Goal: Find specific page/section: Locate a particular part of the current website

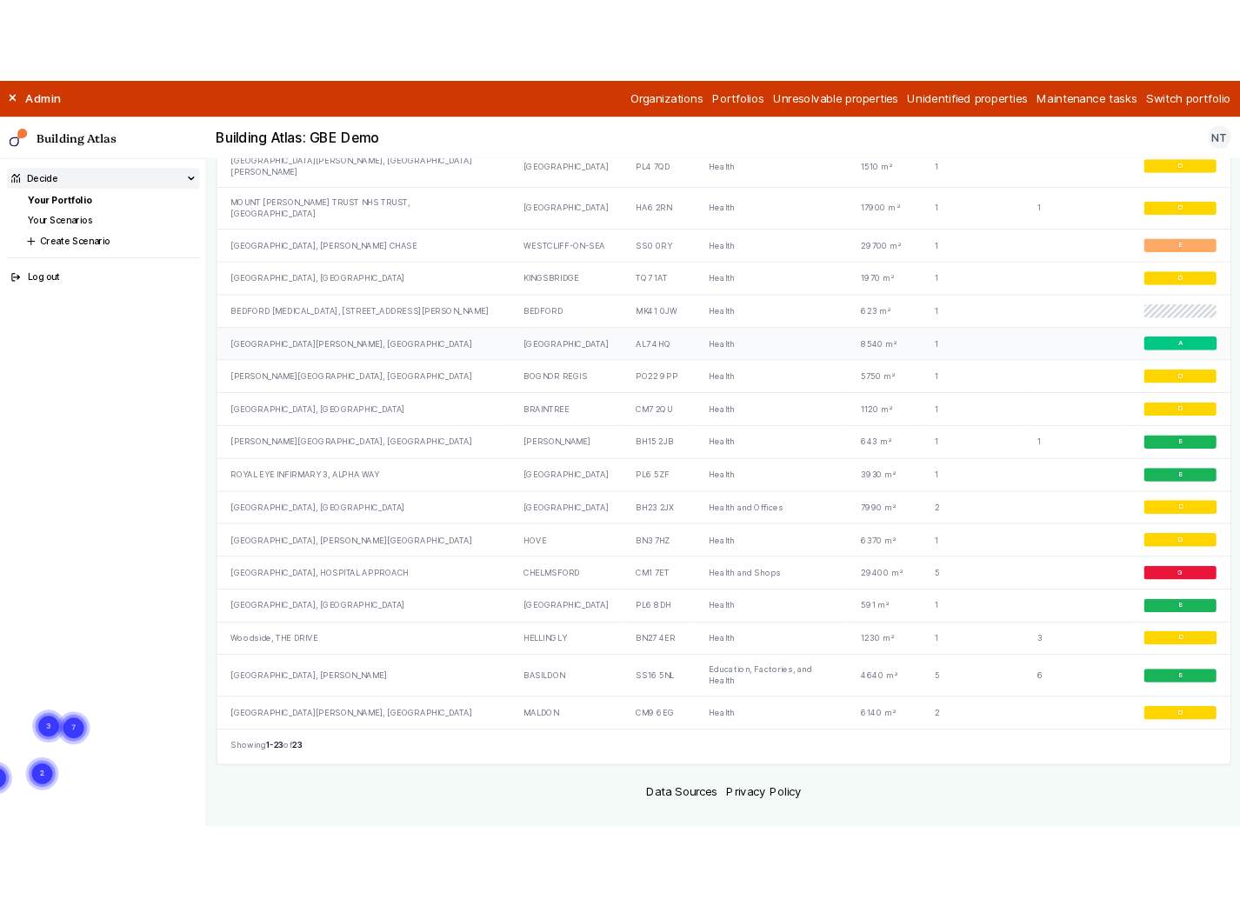
scroll to position [1417, 0]
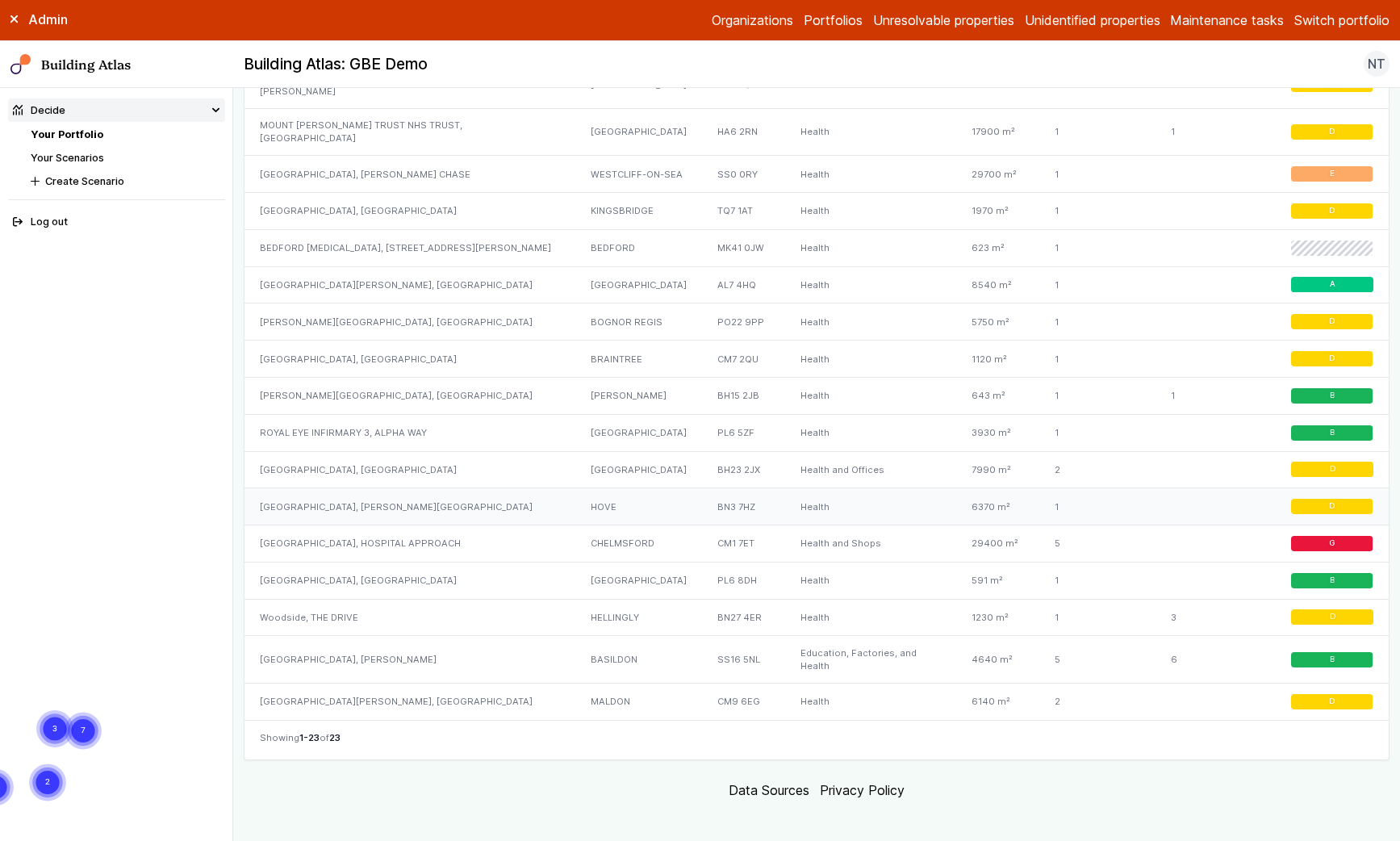
click at [351, 498] on div "[GEOGRAPHIC_DATA], [PERSON_NAME][GEOGRAPHIC_DATA]" at bounding box center [409, 507] width 331 height 37
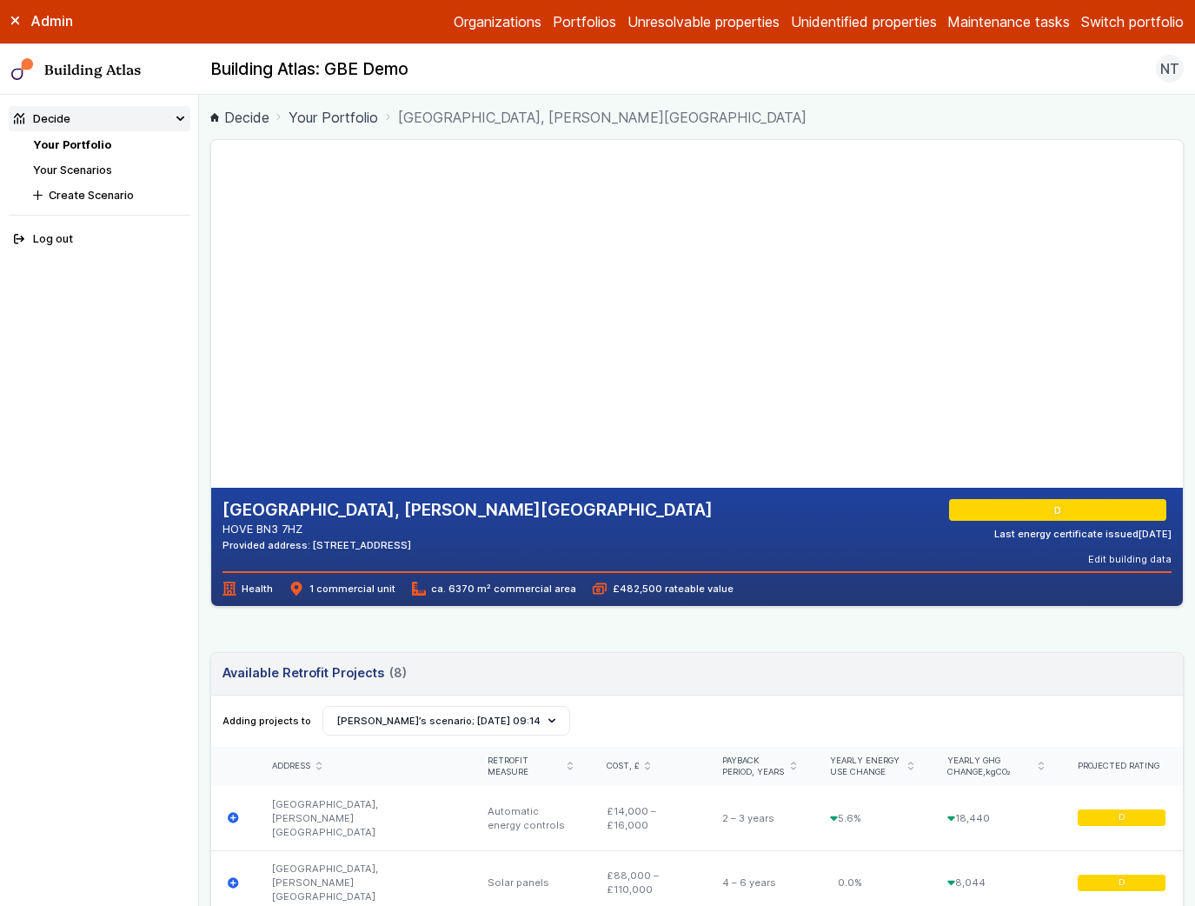
drag, startPoint x: 476, startPoint y: 330, endPoint x: 489, endPoint y: 300, distance: 32.8
click at [211, 300] on gmp-map-3d at bounding box center [211, 314] width 0 height 348
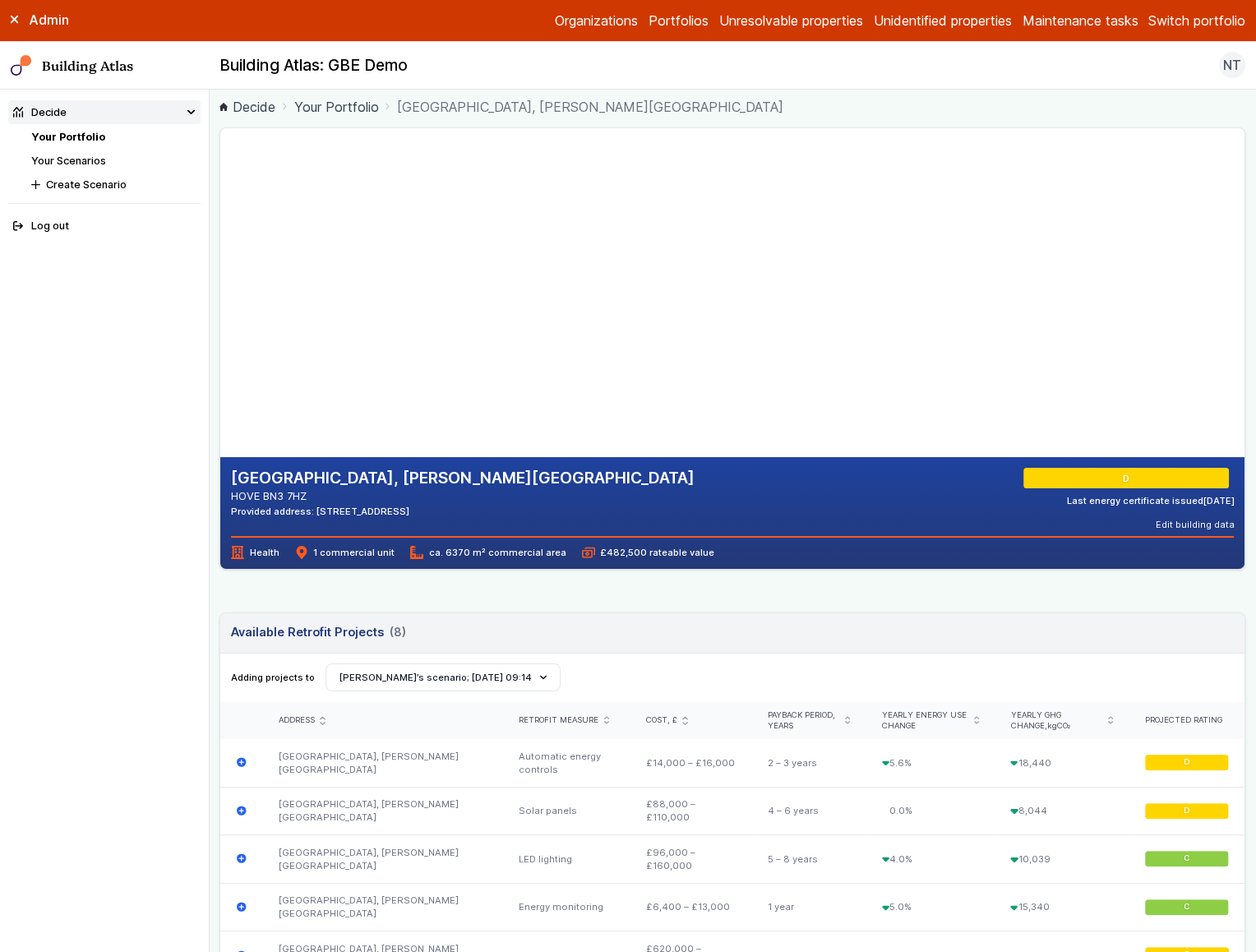
scroll to position [4, 0]
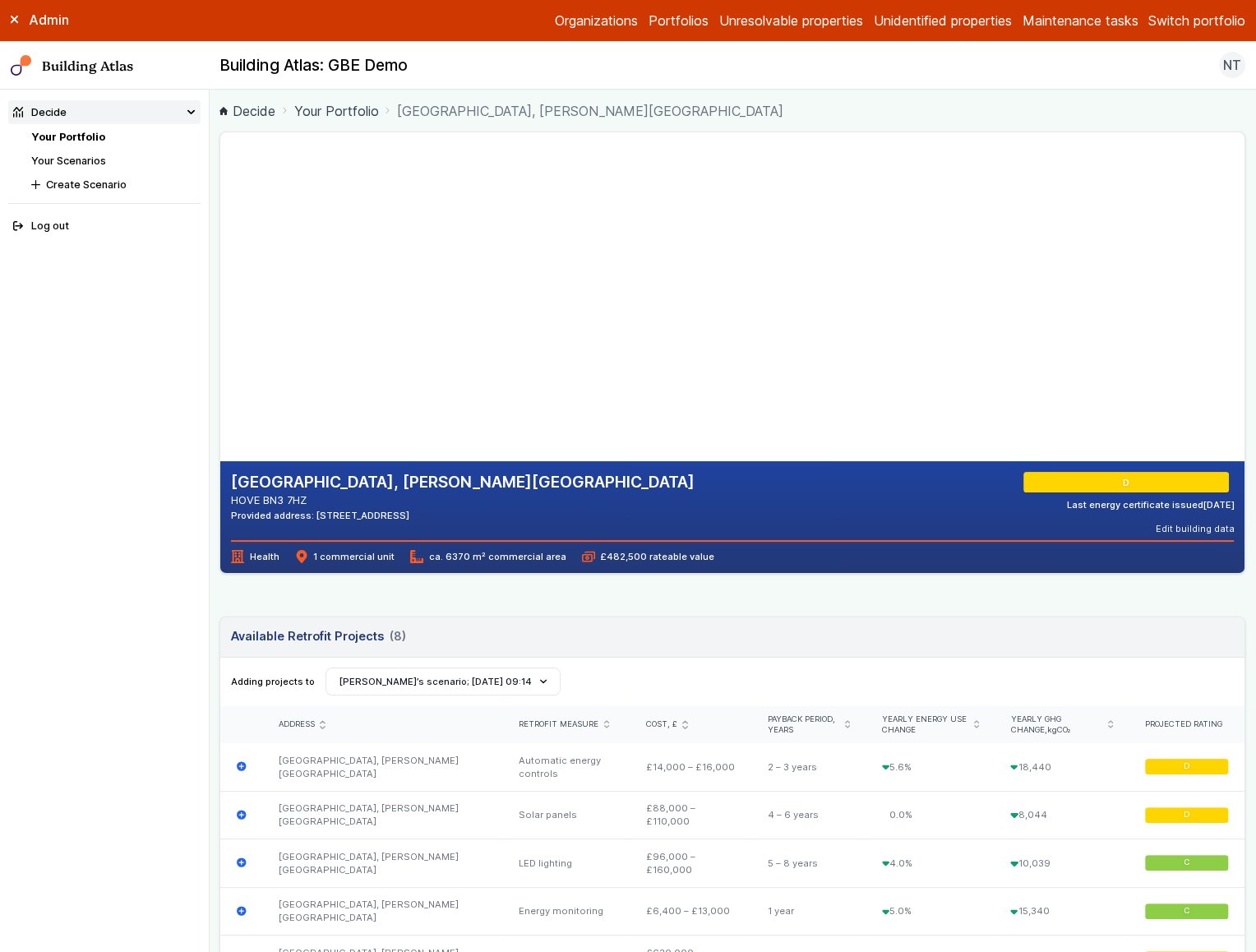
drag, startPoint x: 500, startPoint y: 358, endPoint x: 523, endPoint y: 331, distance: 35.5
click at [220, 331] on gmp-map-3d at bounding box center [220, 297] width 0 height 329
drag, startPoint x: 523, startPoint y: 331, endPoint x: 500, endPoint y: 328, distance: 23.2
click at [220, 328] on gmp-map-3d at bounding box center [220, 297] width 0 height 329
